Goal: Information Seeking & Learning: Learn about a topic

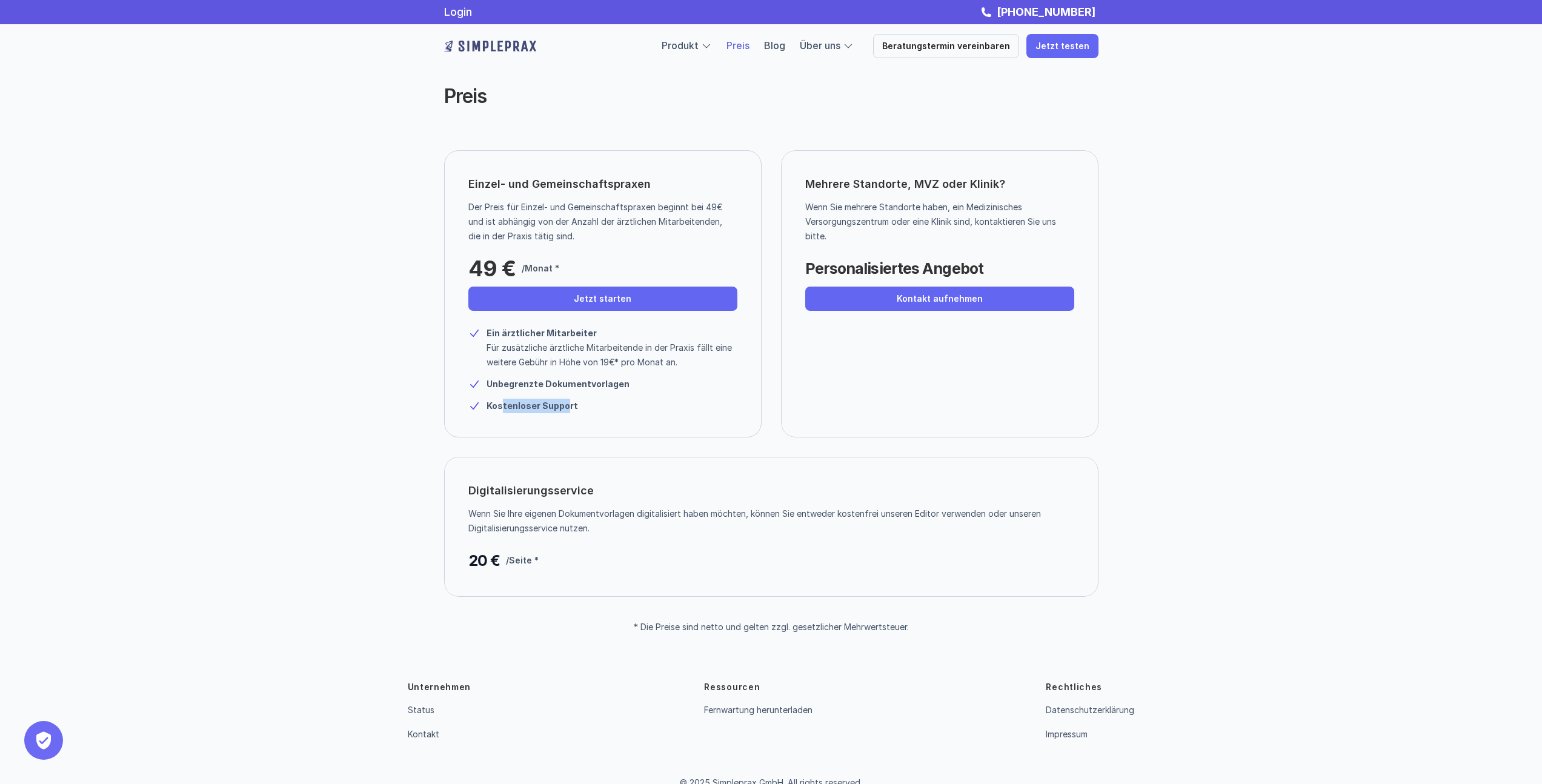
drag, startPoint x: 555, startPoint y: 405, endPoint x: 501, endPoint y: 406, distance: 54.0
click at [501, 406] on strong "Kostenloser Support" at bounding box center [532, 405] width 92 height 10
click at [500, 406] on strong "Kostenloser Support" at bounding box center [532, 405] width 92 height 10
drag, startPoint x: 586, startPoint y: 403, endPoint x: 480, endPoint y: 338, distance: 124.3
click at [480, 338] on div "Ein ärztlicher Mitarbeiter Für zusätzliche ärztliche Mitarbeitende in der Praxi…" at bounding box center [603, 365] width 269 height 96
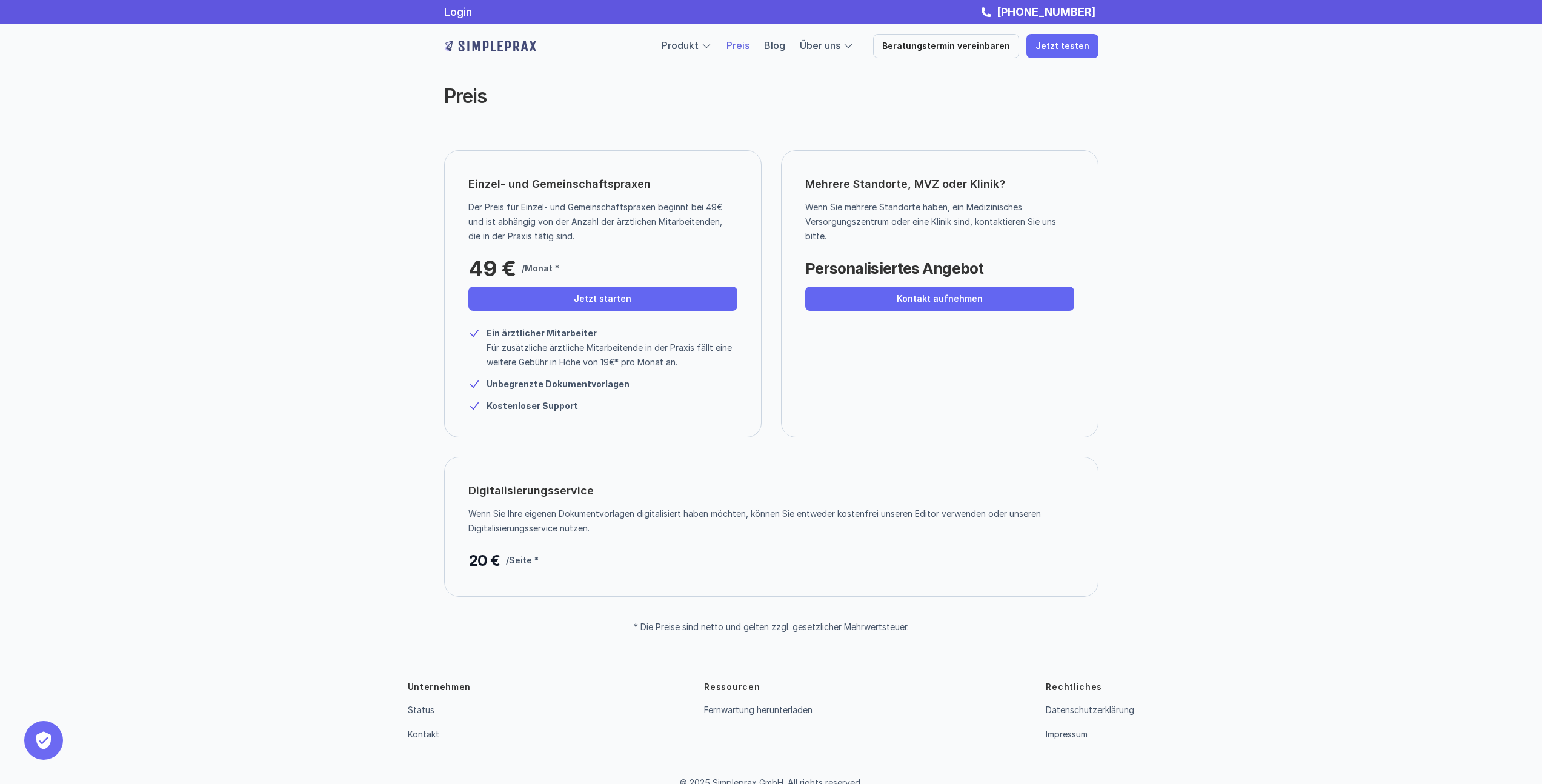
click at [480, 338] on div "Ein ärztlicher Mitarbeiter Für zusätzliche ärztliche Mitarbeitende in der Praxi…" at bounding box center [603, 348] width 269 height 44
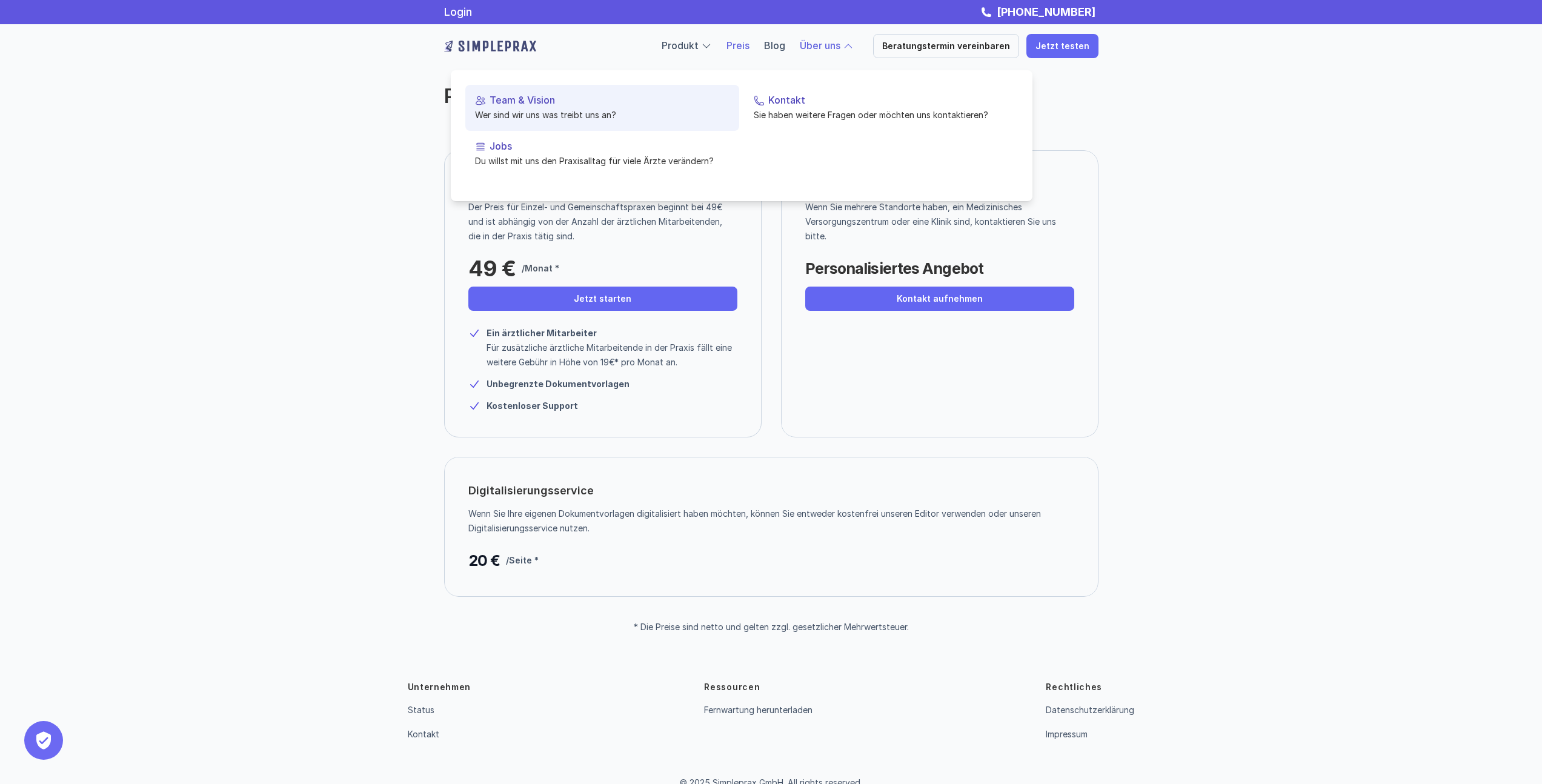
click at [535, 100] on p "Team & Vision" at bounding box center [609, 100] width 240 height 11
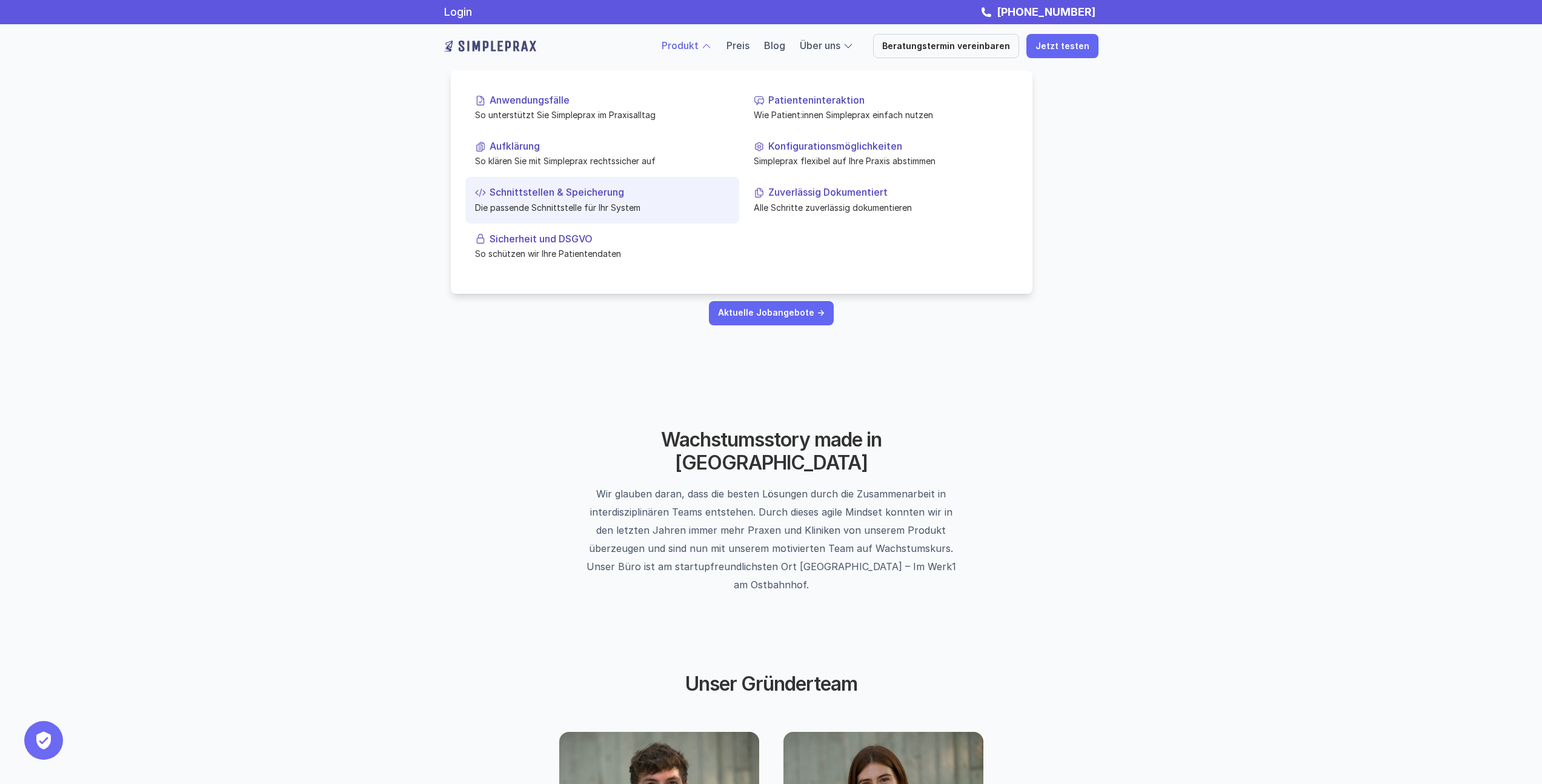
click at [542, 192] on p "Schnittstellen & Speicherung" at bounding box center [609, 192] width 240 height 11
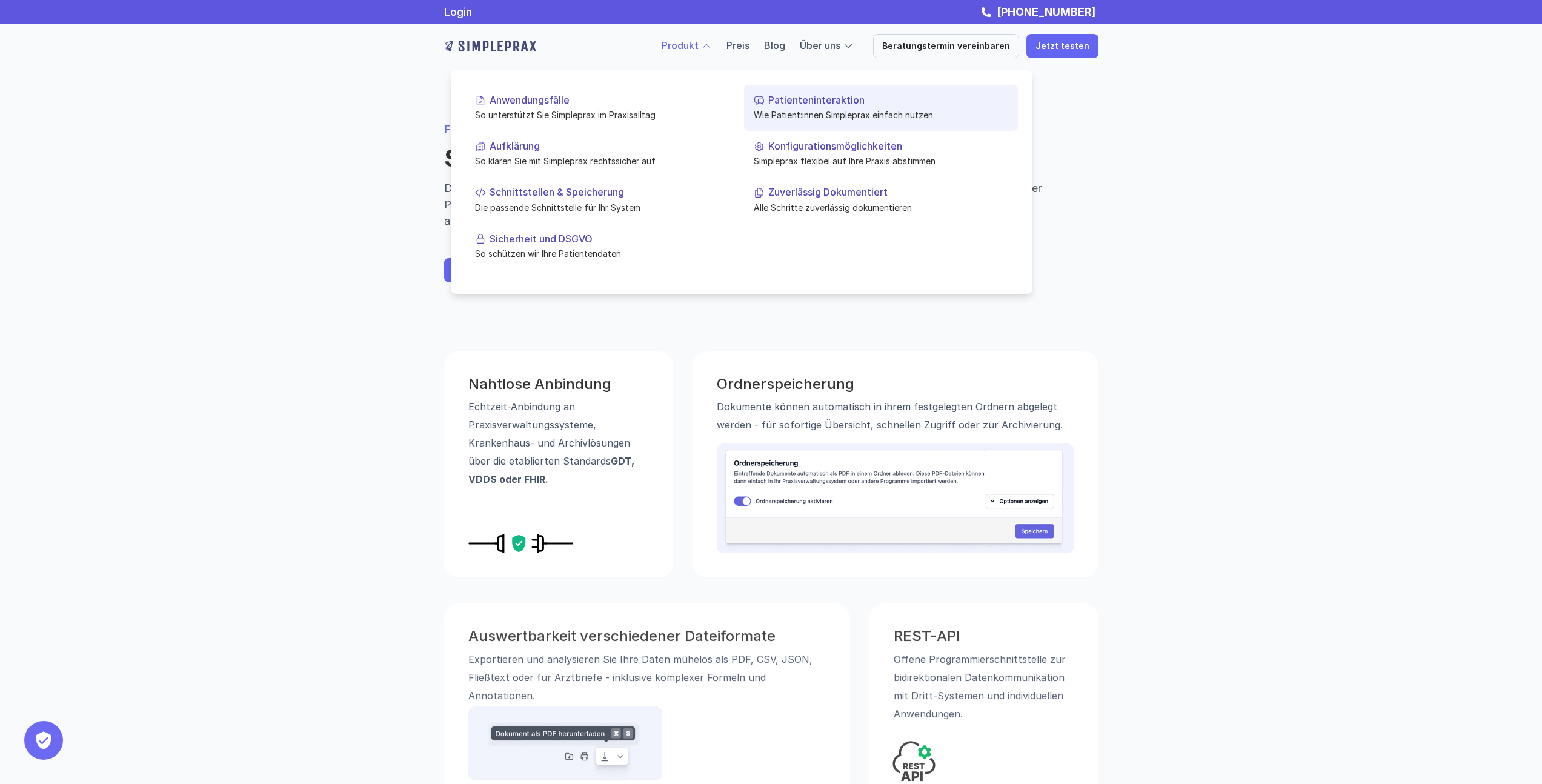
click at [818, 98] on p "Patienteninteraktion" at bounding box center [888, 100] width 240 height 11
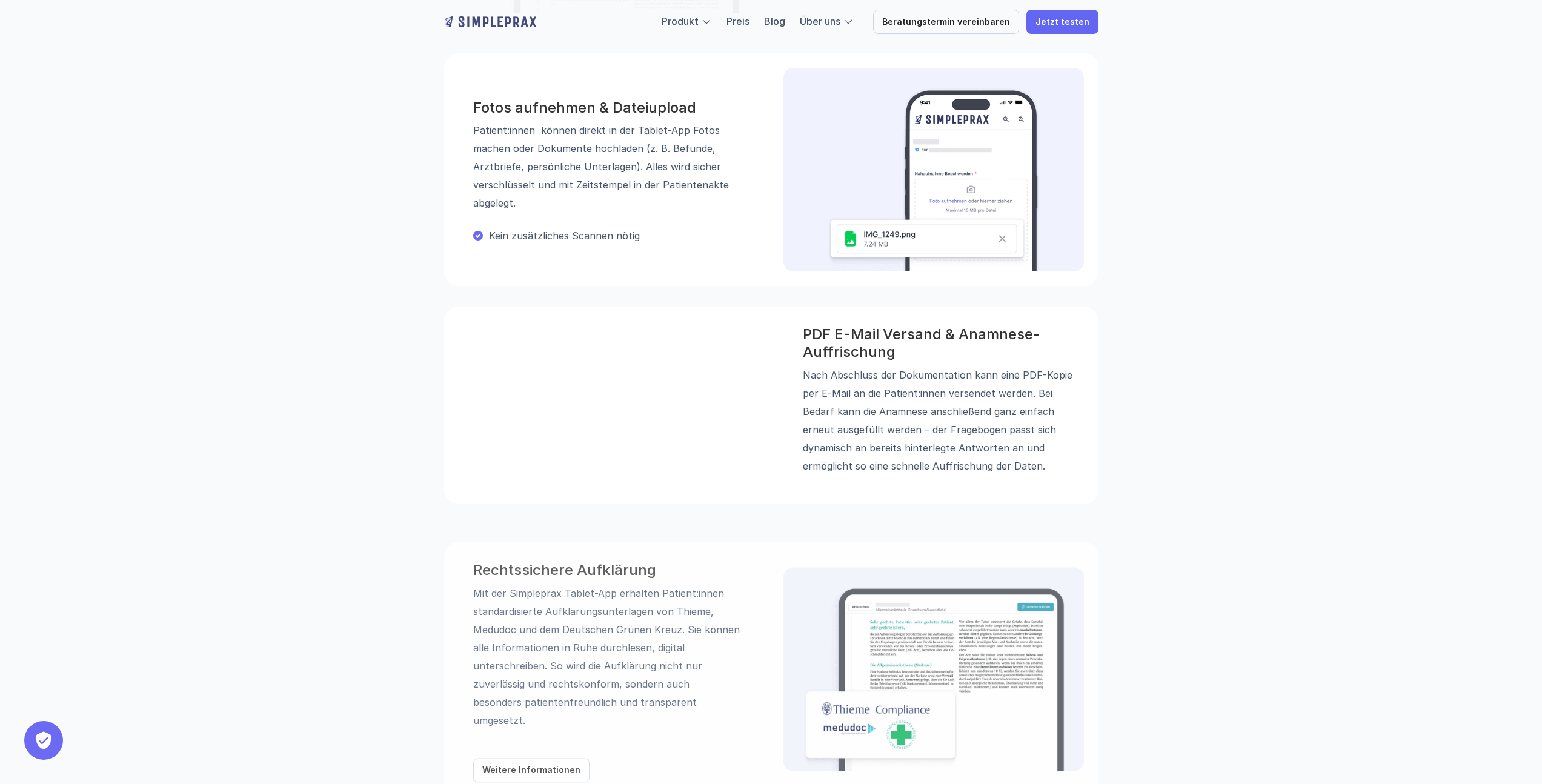
scroll to position [836, 0]
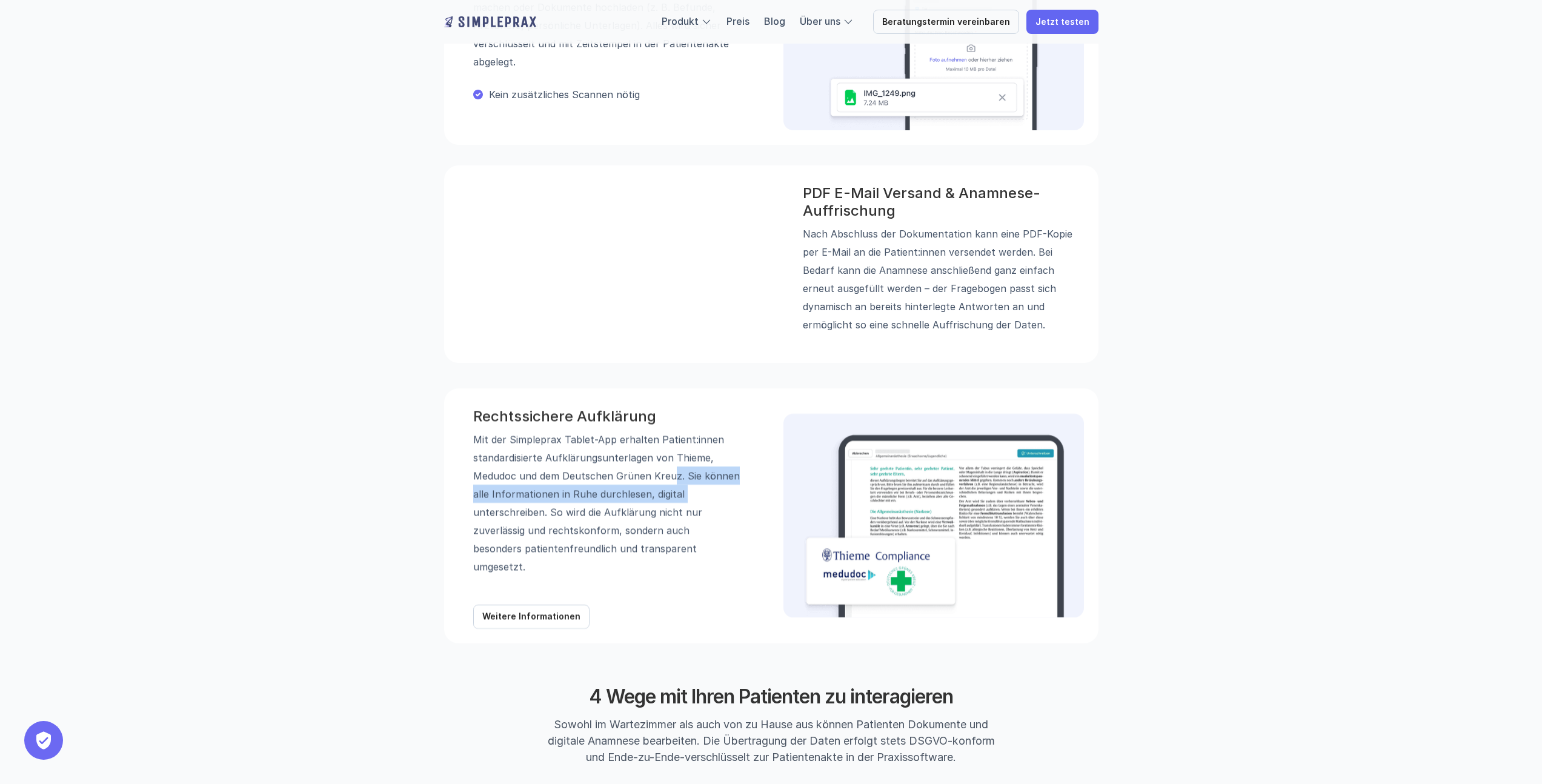
drag, startPoint x: 674, startPoint y: 493, endPoint x: 682, endPoint y: 512, distance: 20.6
click at [682, 512] on p "Mit der Simpleprax Tablet-App erhalten Patient:innen standardisierte Aufklärung…" at bounding box center [606, 501] width 267 height 145
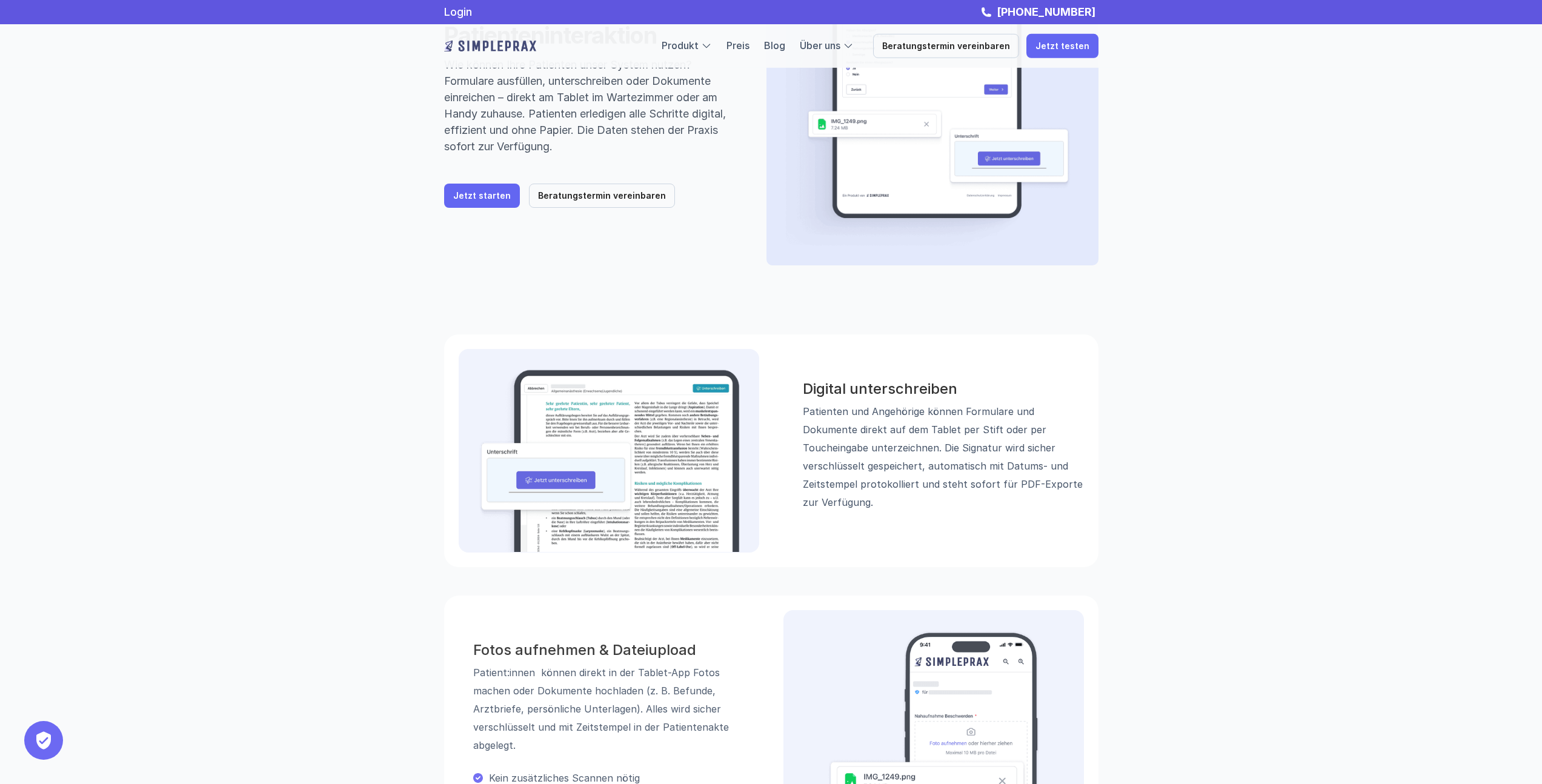
scroll to position [0, 0]
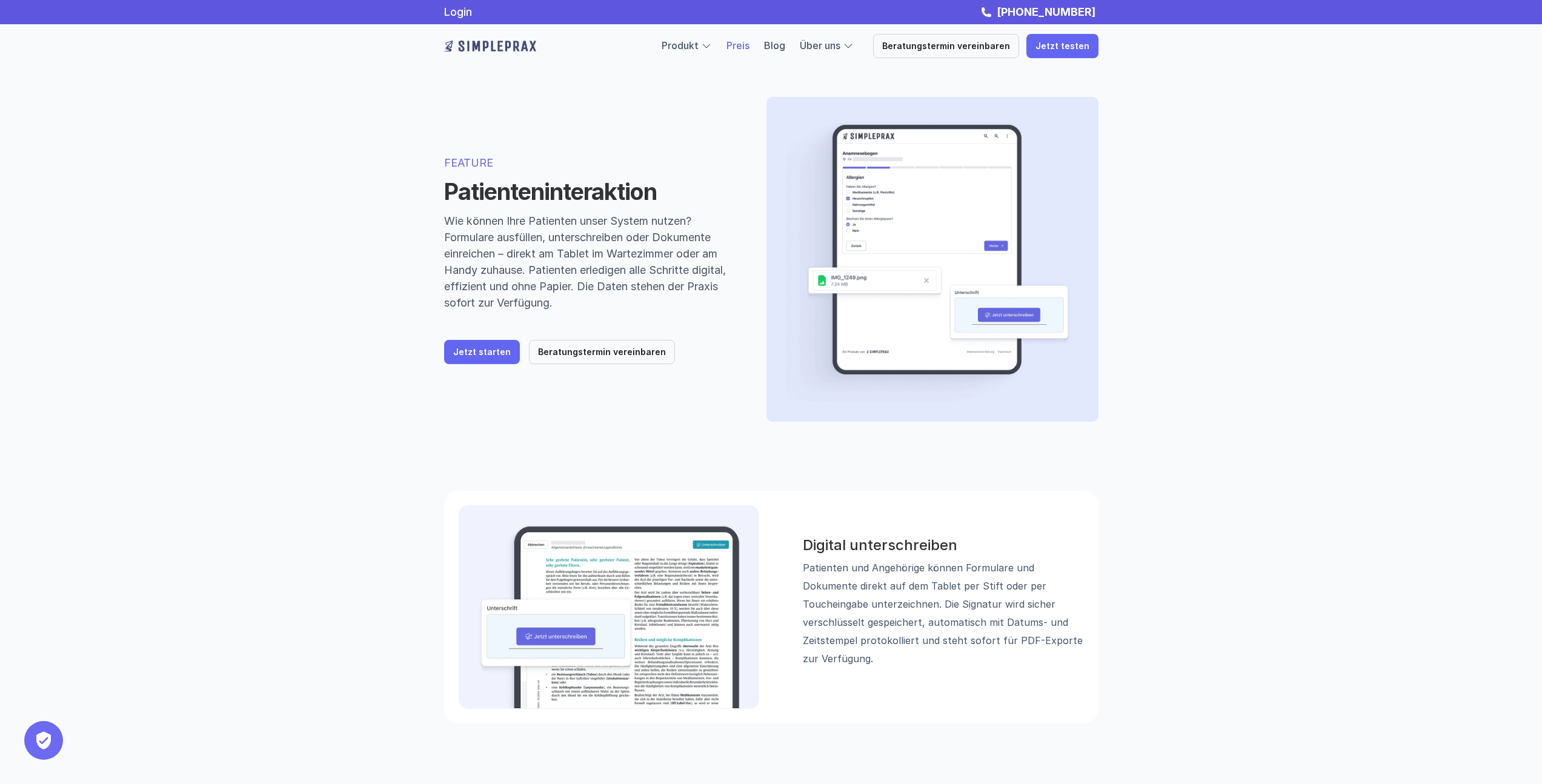
click at [749, 45] on link "Preis" at bounding box center [738, 44] width 23 height 12
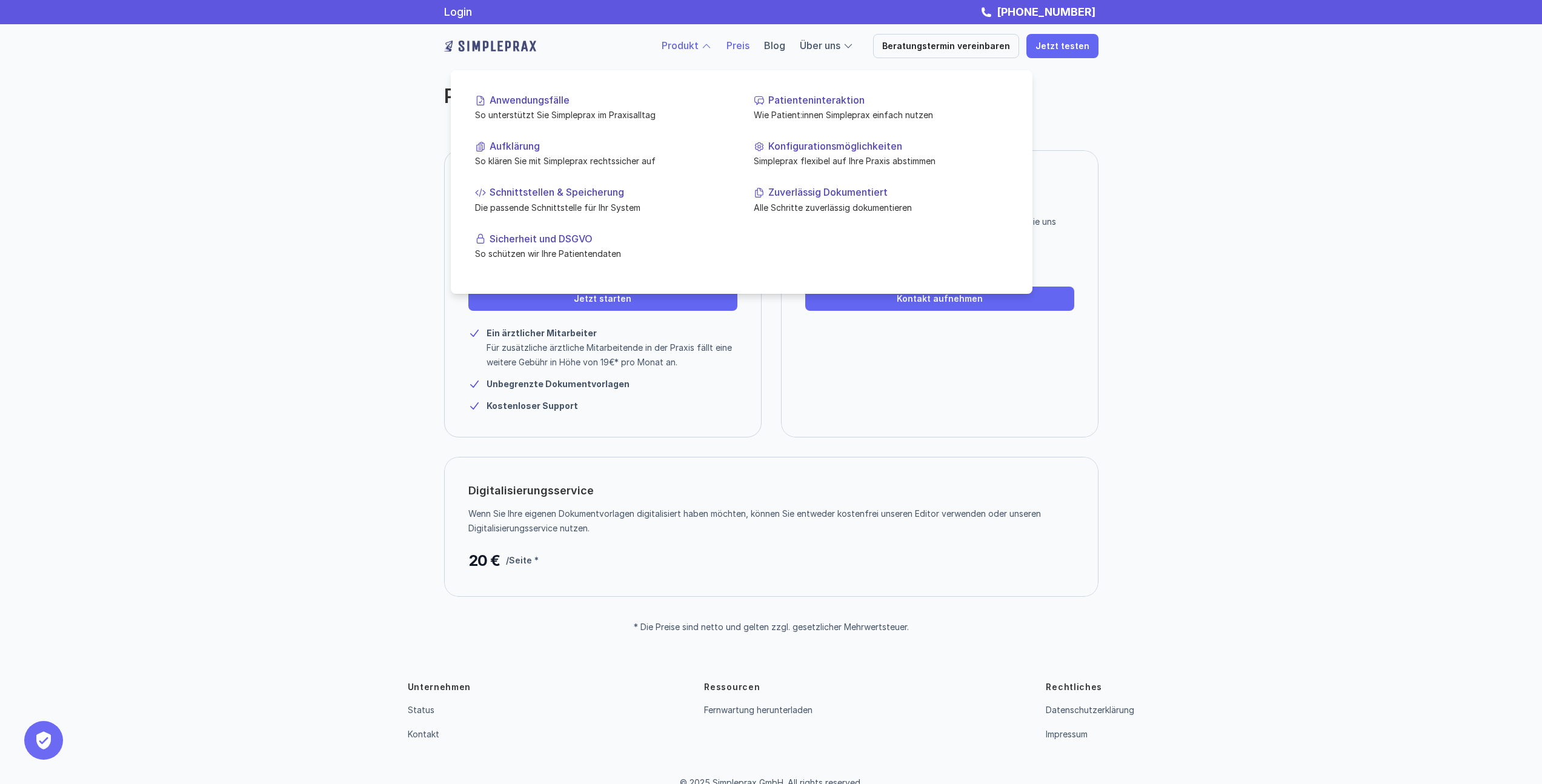
click at [698, 44] on link "Produkt" at bounding box center [681, 44] width 37 height 12
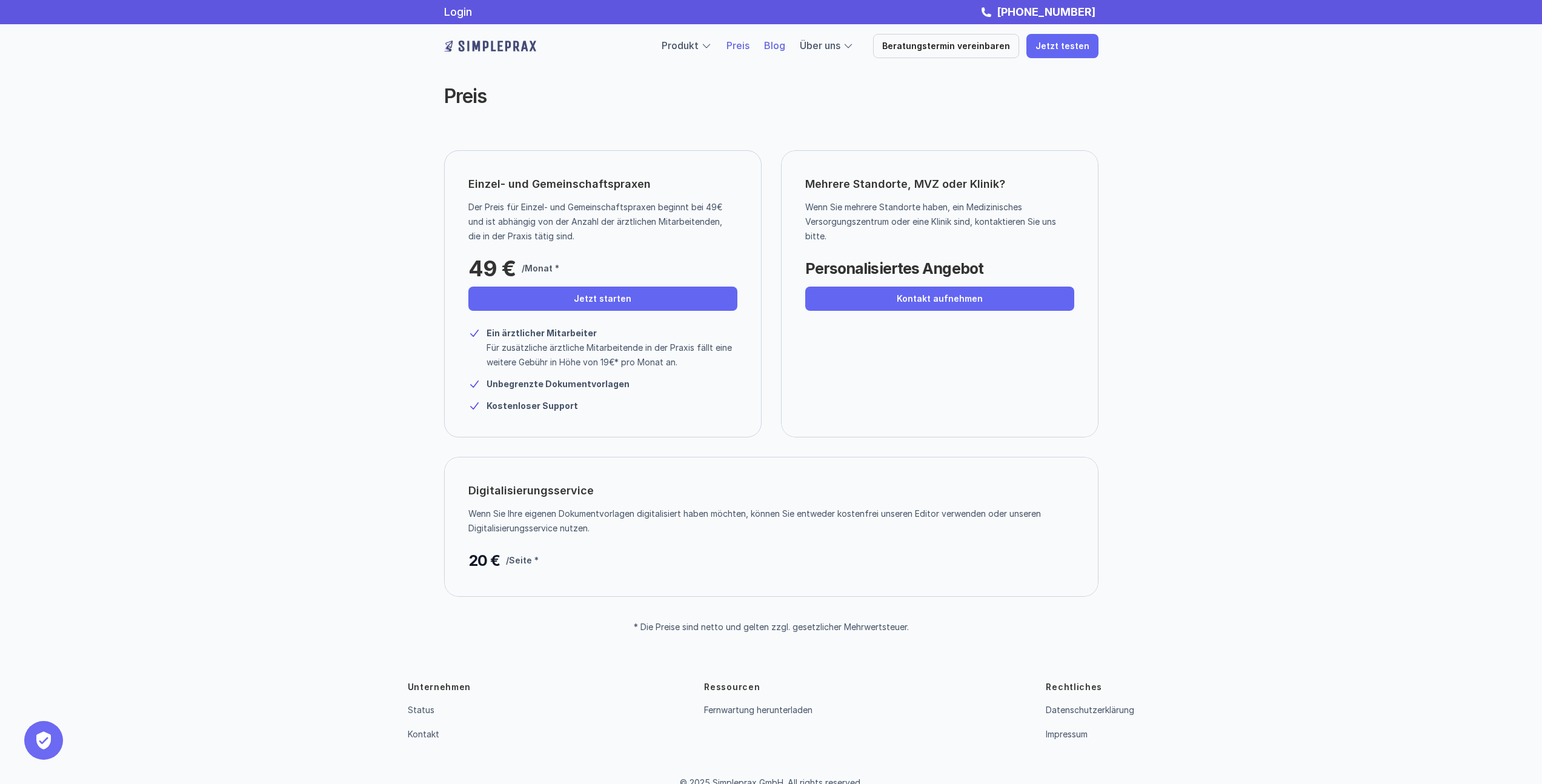
click at [785, 44] on link "Blog" at bounding box center [774, 44] width 21 height 12
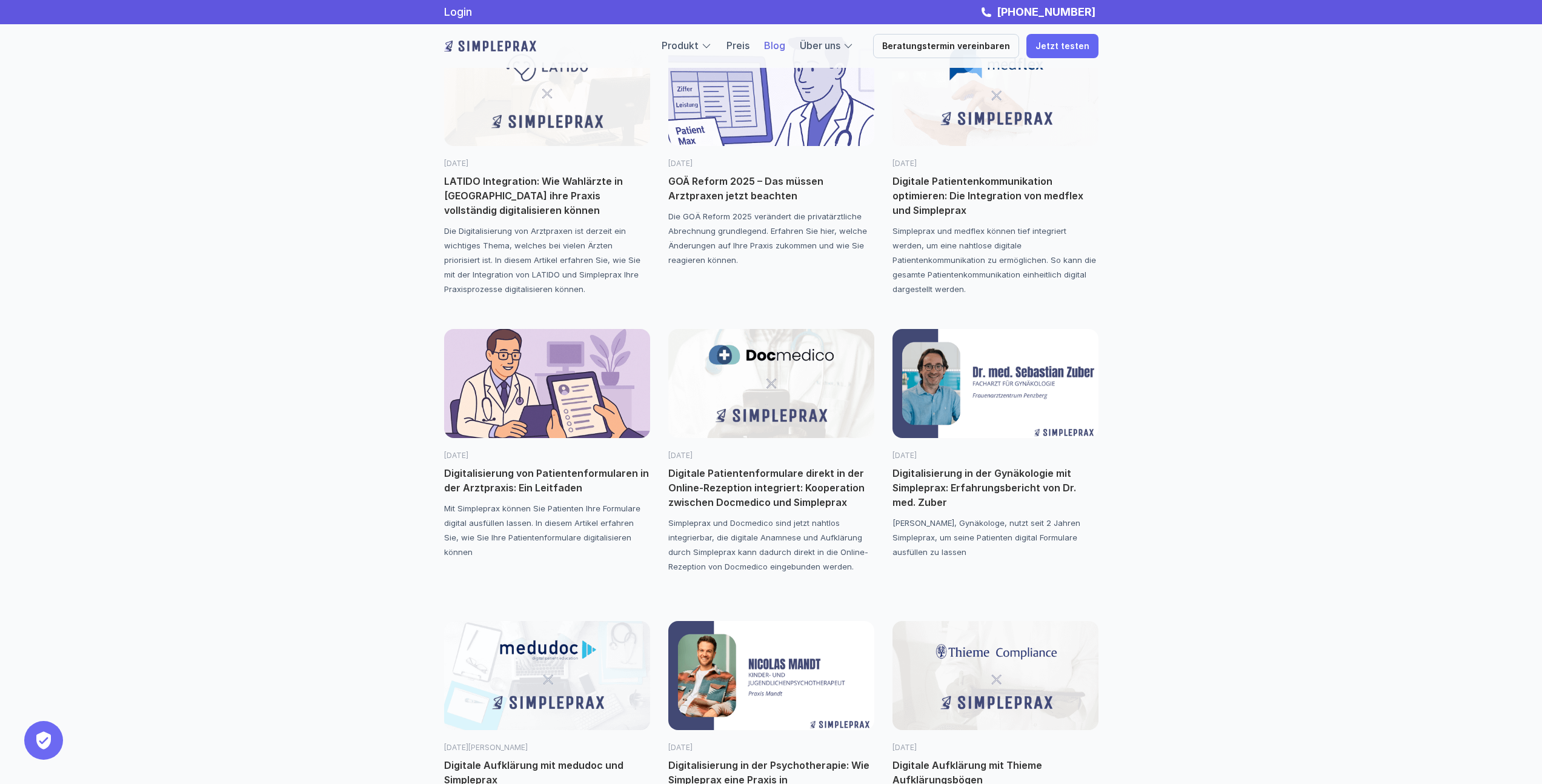
scroll to position [408, 0]
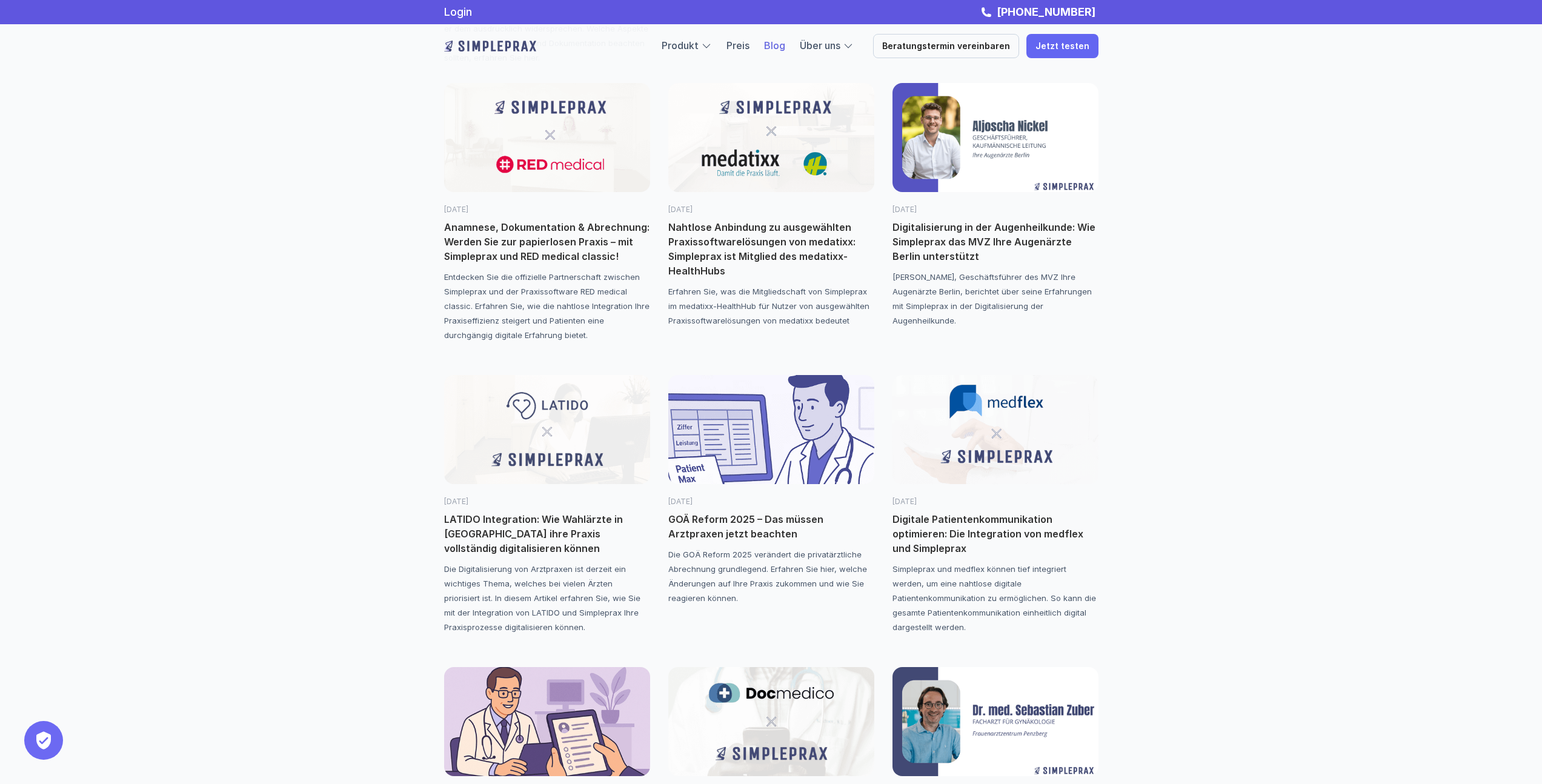
click at [774, 516] on p "GOÄ Reform 2025 – Das müssen Arztpraxen jetzt beachten" at bounding box center [771, 525] width 206 height 29
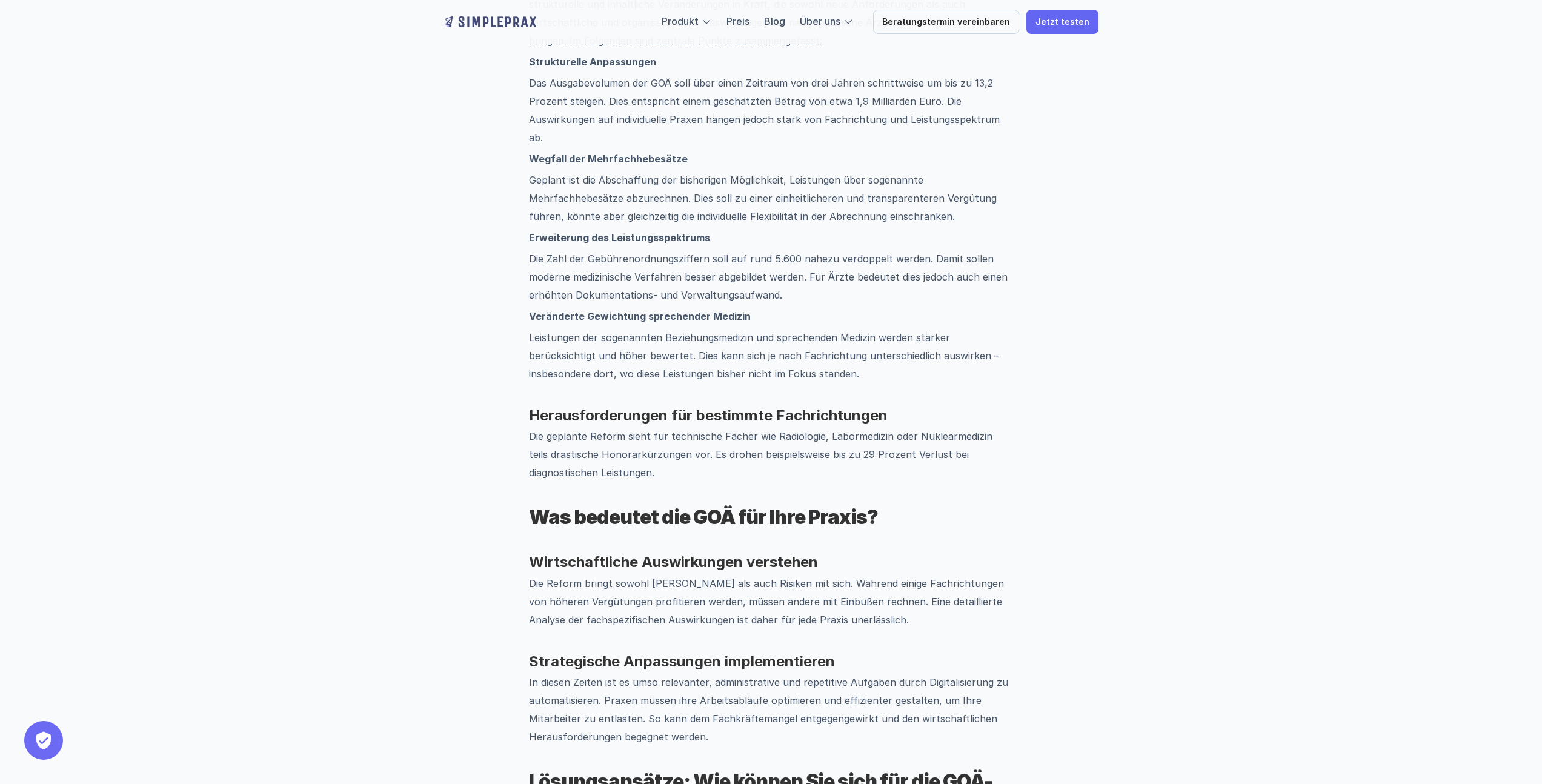
scroll to position [1015, 0]
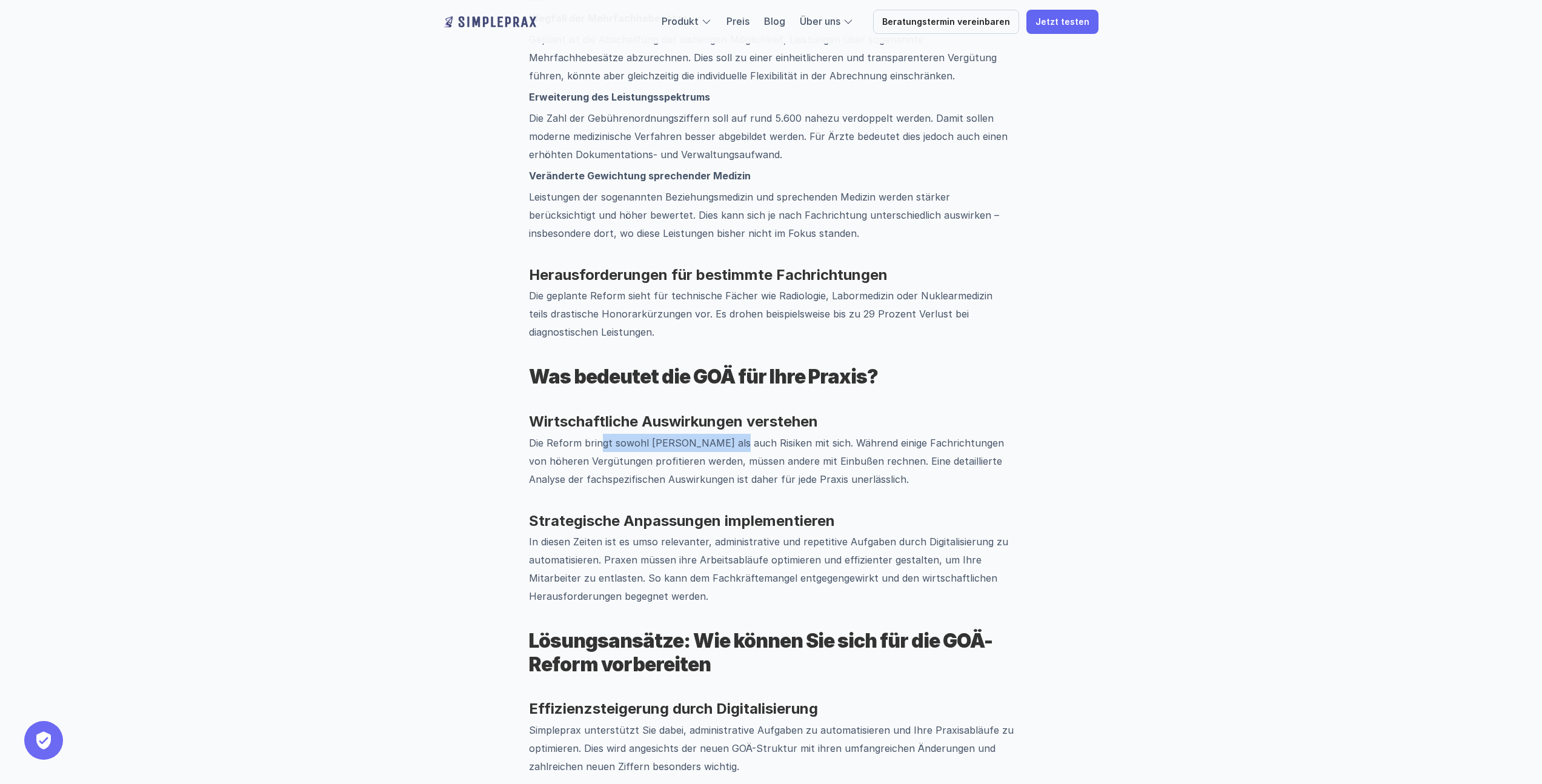
drag, startPoint x: 603, startPoint y: 424, endPoint x: 734, endPoint y: 428, distance: 131.1
click at [734, 434] on p "Die Reform bringt sowohl [PERSON_NAME] als auch Risiken mit sich. Während einig…" at bounding box center [771, 461] width 485 height 55
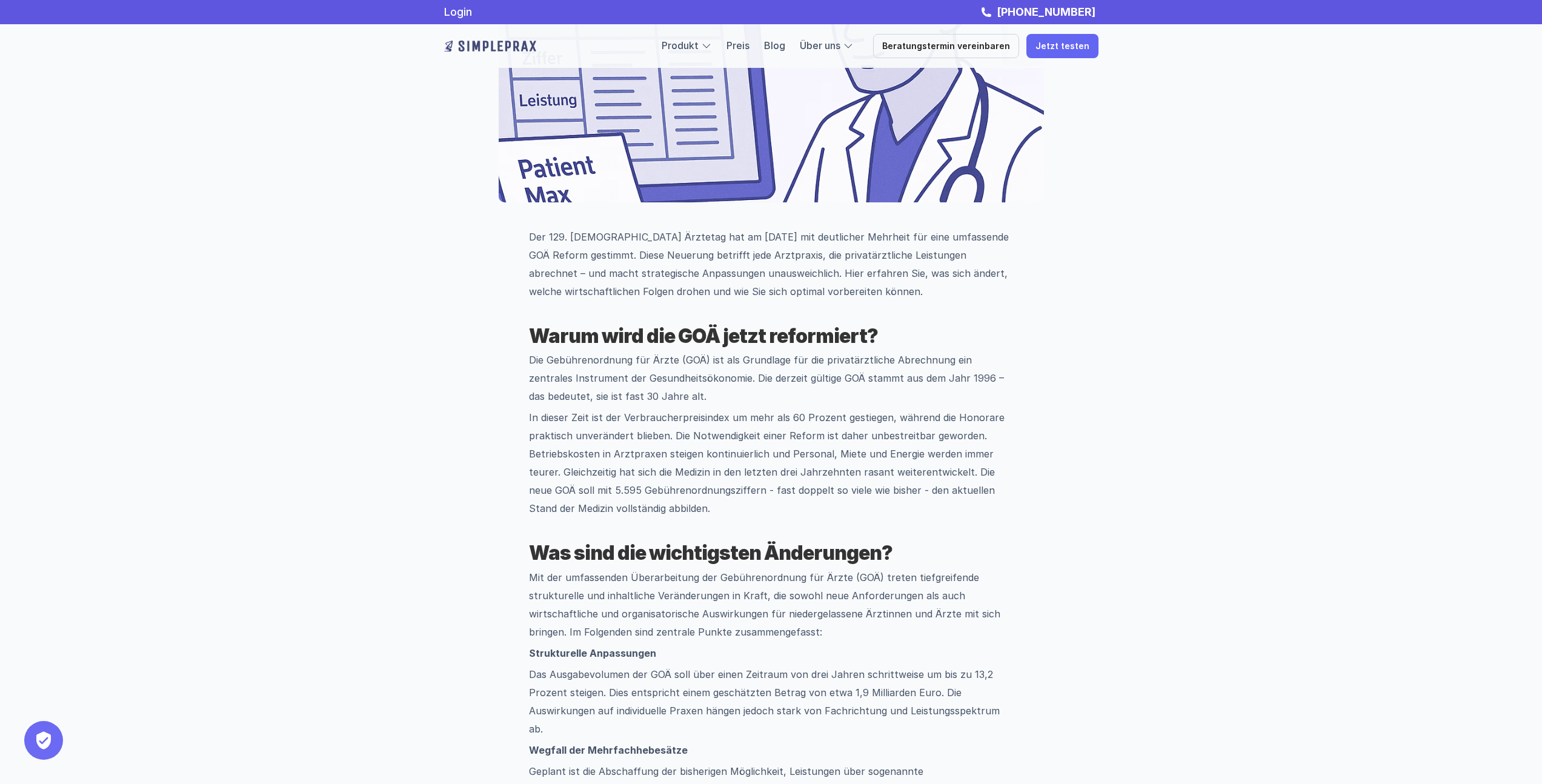
scroll to position [0, 0]
